Goal: Entertainment & Leisure: Consume media (video, audio)

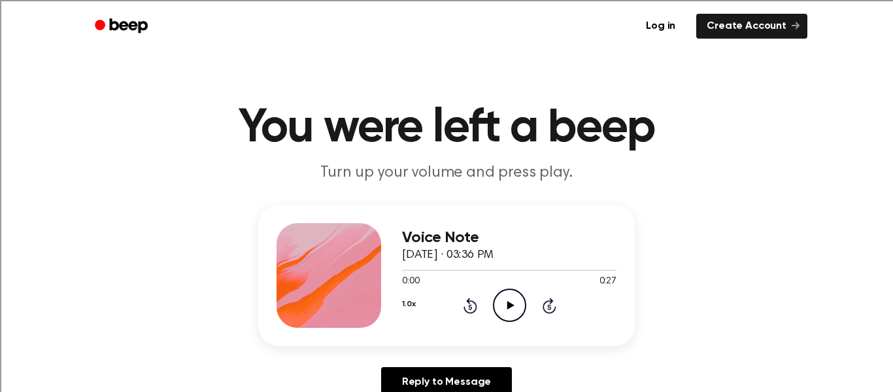
click at [510, 311] on icon "Play Audio" at bounding box center [509, 304] width 33 height 33
click at [402, 269] on div at bounding box center [509, 269] width 214 height 1
click at [515, 310] on icon "Play Audio" at bounding box center [509, 304] width 33 height 33
click at [505, 300] on icon "Play Audio" at bounding box center [509, 304] width 33 height 33
click at [514, 307] on icon "Play Audio" at bounding box center [509, 304] width 33 height 33
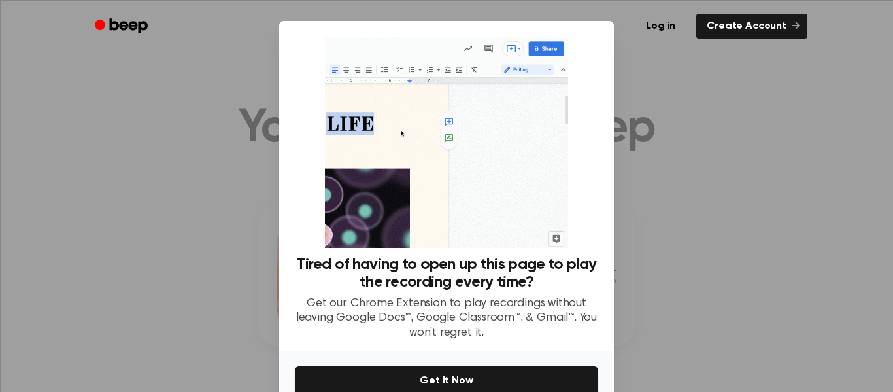
click at [751, 154] on div at bounding box center [446, 196] width 893 height 392
click at [649, 117] on div at bounding box center [446, 196] width 893 height 392
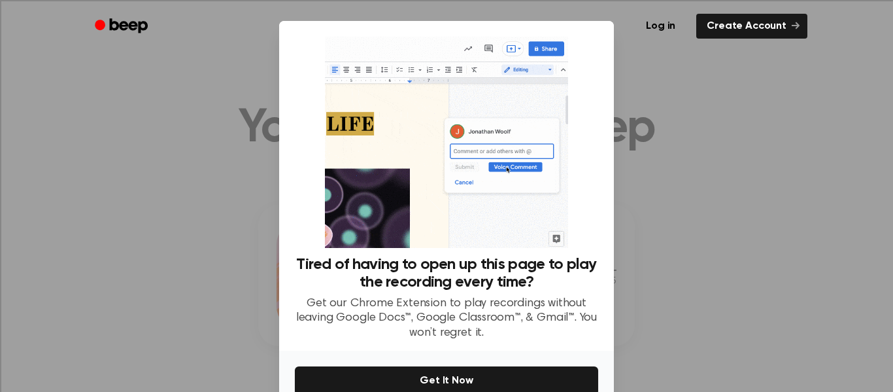
click at [649, 117] on div at bounding box center [446, 196] width 893 height 392
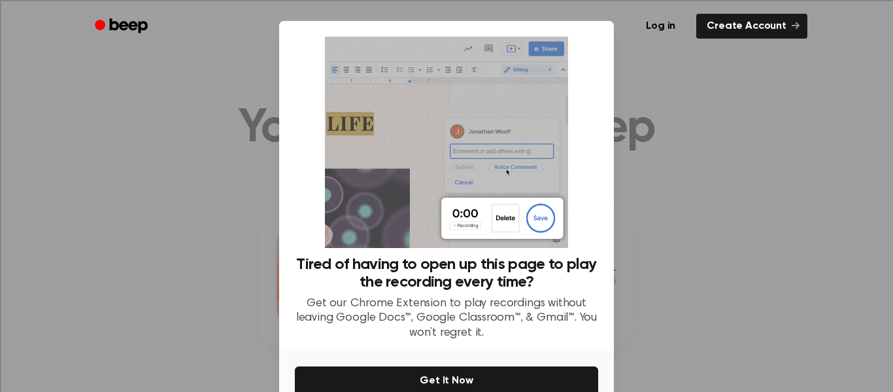
click at [649, 117] on div at bounding box center [446, 196] width 893 height 392
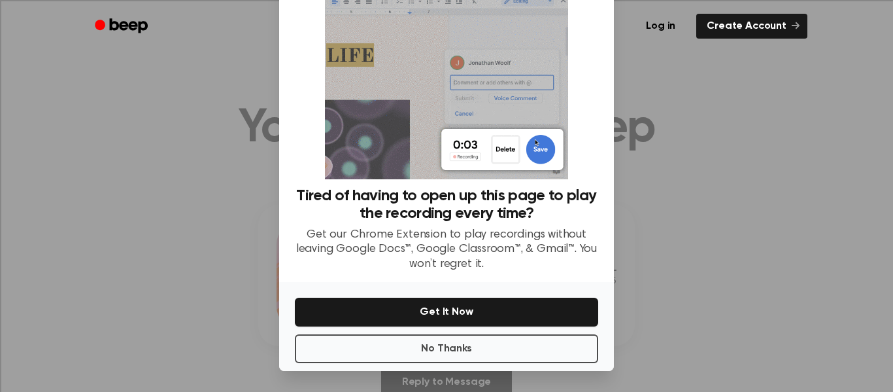
scroll to position [69, 0]
click at [448, 350] on button "No Thanks" at bounding box center [446, 348] width 303 height 29
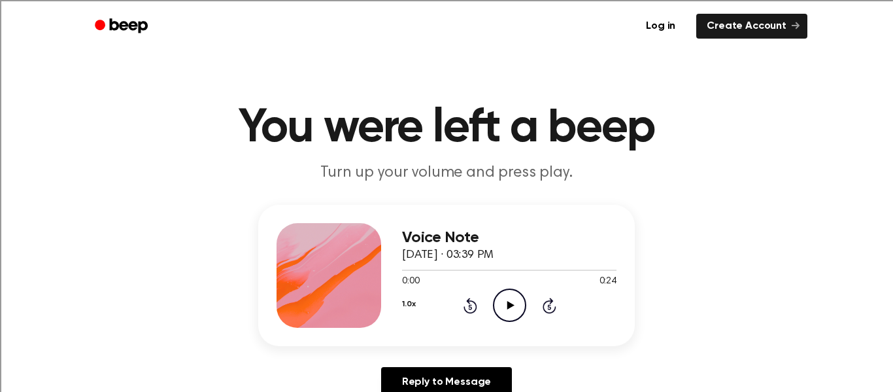
click at [507, 311] on icon "Play Audio" at bounding box center [509, 304] width 33 height 33
click at [507, 314] on icon "Play Audio" at bounding box center [509, 304] width 33 height 33
click at [507, 313] on icon "Play Audio" at bounding box center [509, 304] width 33 height 33
click at [513, 298] on icon "Play Audio" at bounding box center [509, 304] width 33 height 33
click at [505, 299] on icon "Play Audio" at bounding box center [509, 304] width 33 height 33
